Goal: Task Accomplishment & Management: Use online tool/utility

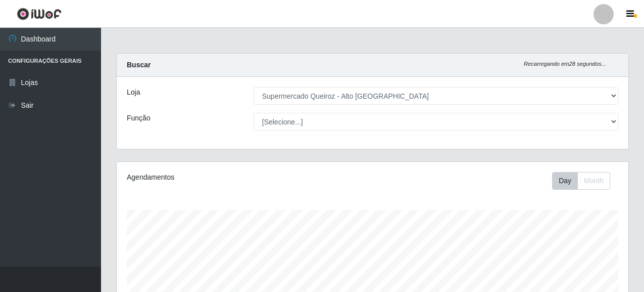
select select "496"
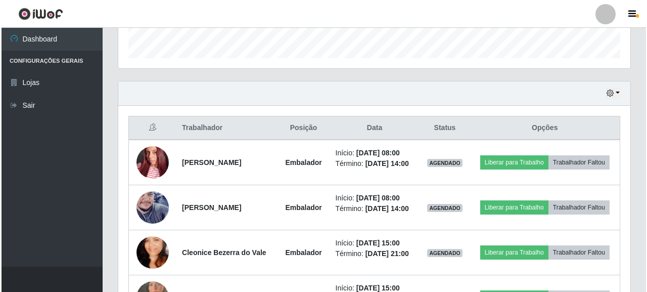
scroll to position [210, 512]
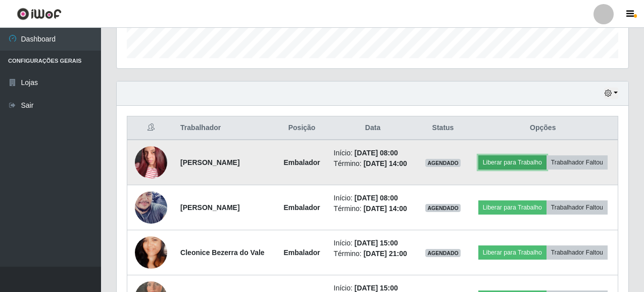
click at [516, 164] on button "Liberar para Trabalho" at bounding box center [513, 162] width 68 height 14
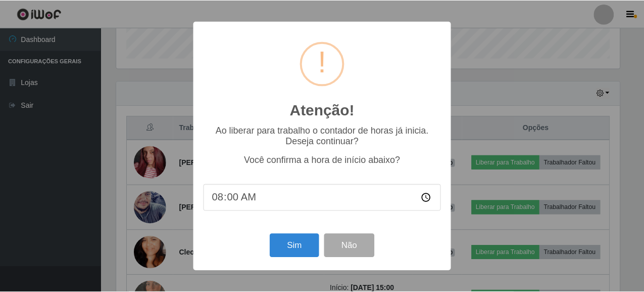
scroll to position [210, 506]
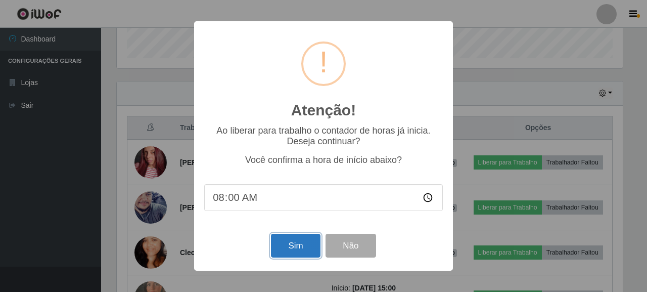
click at [298, 245] on button "Sim" at bounding box center [295, 245] width 49 height 24
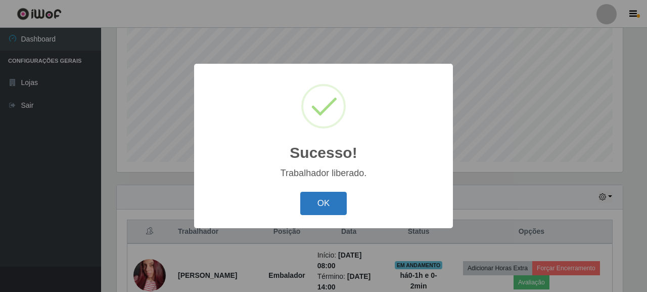
click at [328, 204] on button "OK" at bounding box center [323, 204] width 47 height 24
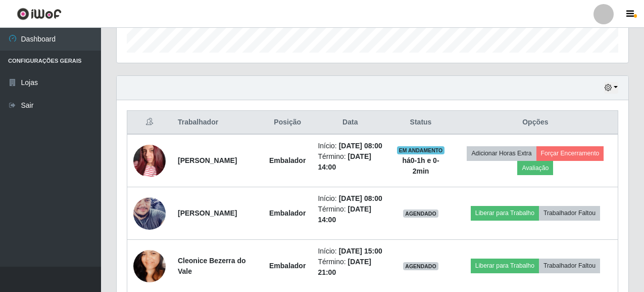
scroll to position [402, 0]
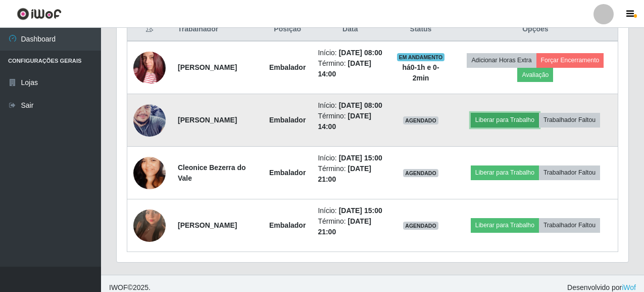
click at [507, 127] on button "Liberar para Trabalho" at bounding box center [505, 120] width 68 height 14
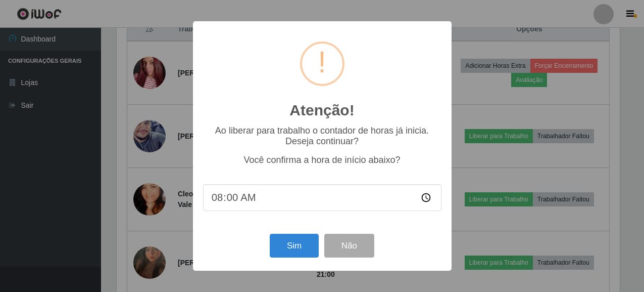
scroll to position [210, 506]
click at [302, 253] on button "Sim" at bounding box center [295, 245] width 49 height 24
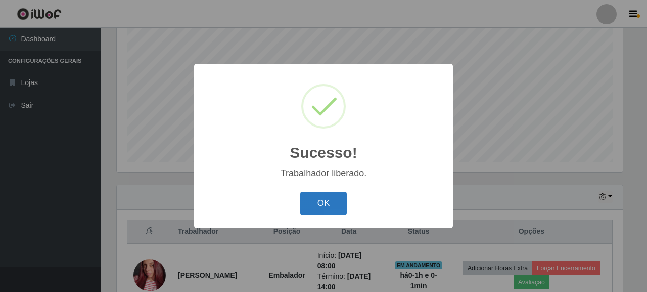
click at [322, 202] on button "OK" at bounding box center [323, 204] width 47 height 24
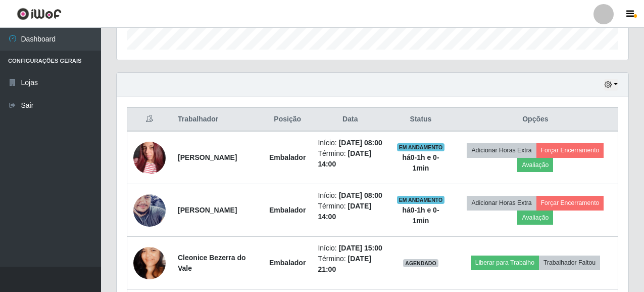
scroll to position [351, 0]
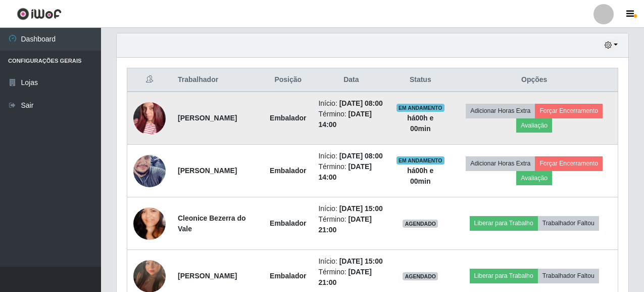
drag, startPoint x: 185, startPoint y: 118, endPoint x: 234, endPoint y: 125, distance: 49.5
click at [234, 125] on td "[PERSON_NAME]" at bounding box center [218, 117] width 92 height 53
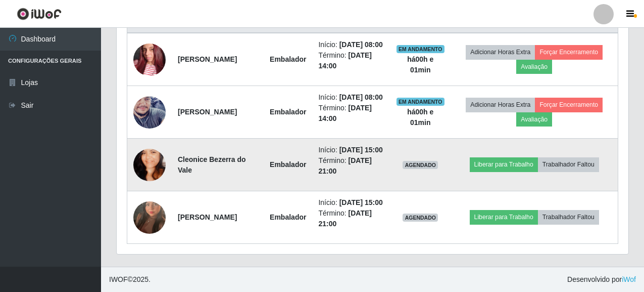
scroll to position [452, 0]
drag, startPoint x: 182, startPoint y: 143, endPoint x: 228, endPoint y: 147, distance: 46.2
click at [228, 155] on strong "Cleonice Bezerra do Vale" at bounding box center [212, 164] width 68 height 19
click at [197, 168] on td "Cleonice Bezerra do Vale" at bounding box center [218, 164] width 92 height 53
drag, startPoint x: 174, startPoint y: 141, endPoint x: 224, endPoint y: 157, distance: 52.3
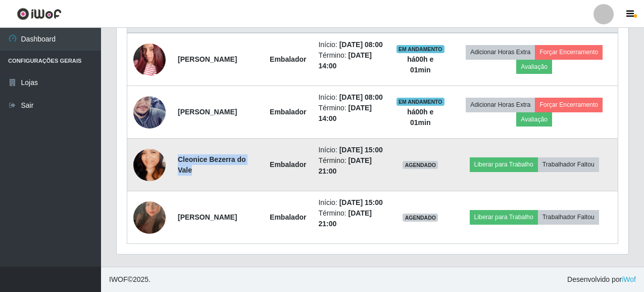
click at [224, 157] on td "Cleonice Bezerra do Vale" at bounding box center [218, 164] width 92 height 53
copy strong "Cleonice Bezerra do Vale"
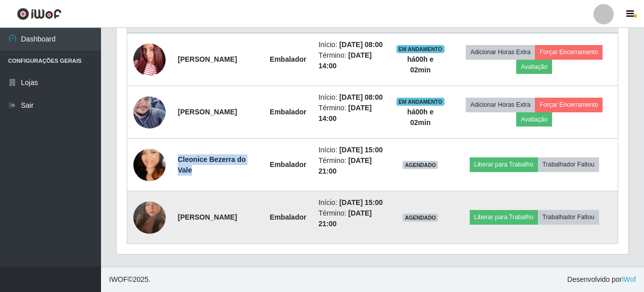
drag, startPoint x: 182, startPoint y: 206, endPoint x: 214, endPoint y: 217, distance: 33.6
click at [214, 217] on td "[PERSON_NAME]" at bounding box center [218, 217] width 92 height 53
click at [216, 228] on td "[PERSON_NAME]" at bounding box center [218, 217] width 92 height 53
drag, startPoint x: 177, startPoint y: 204, endPoint x: 220, endPoint y: 223, distance: 47.5
click at [220, 223] on td "[PERSON_NAME]" at bounding box center [218, 217] width 92 height 53
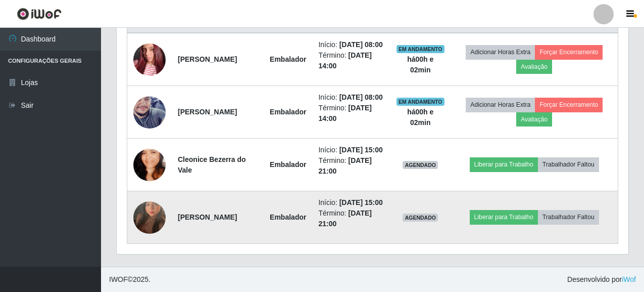
copy strong "[PERSON_NAME]"
